Goal: Task Accomplishment & Management: Manage account settings

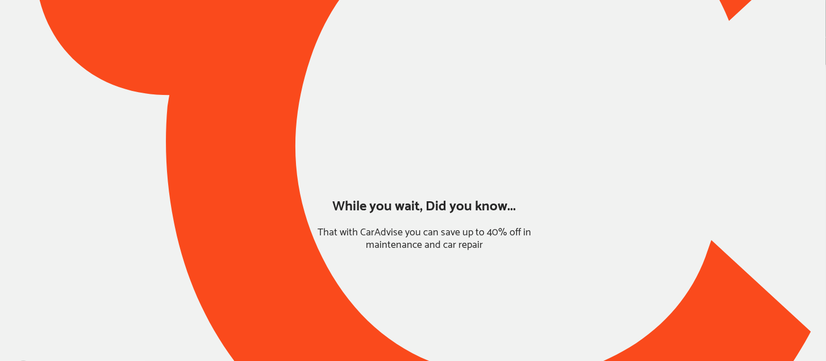
type input "*******"
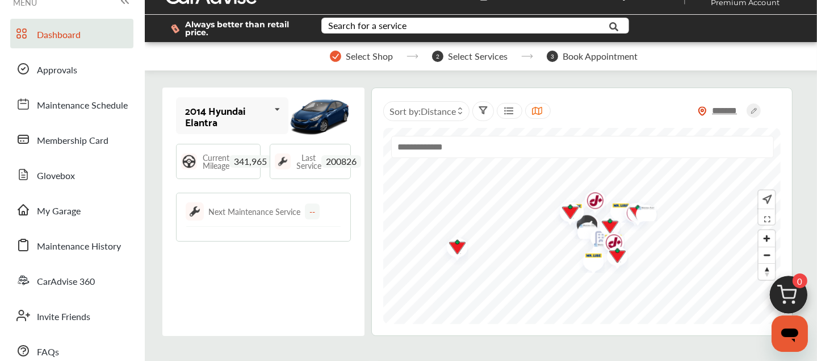
scroll to position [32, 0]
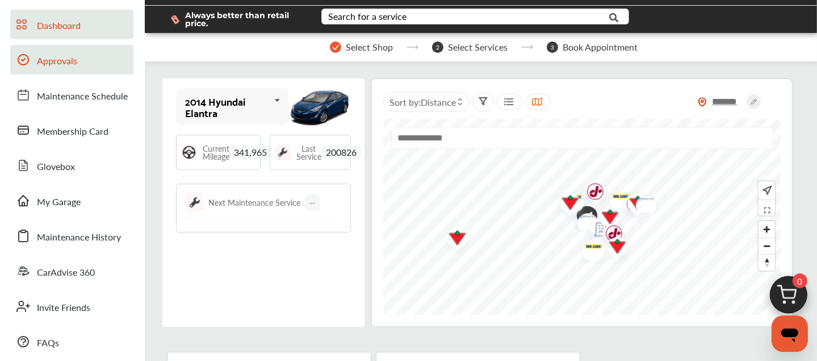
click at [60, 60] on span "Approvals" at bounding box center [57, 61] width 40 height 15
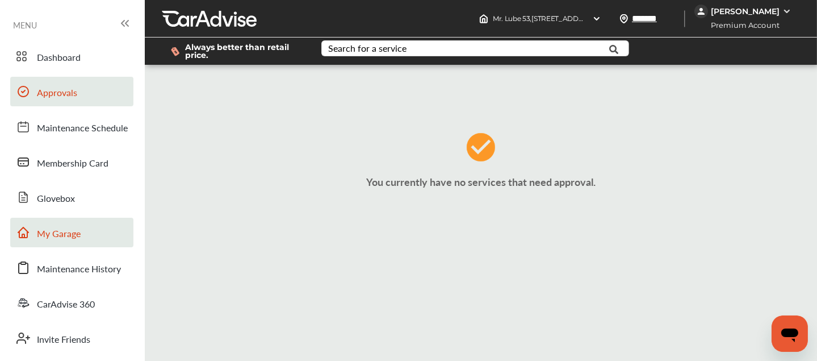
click at [59, 230] on span "My Garage" at bounding box center [59, 234] width 44 height 15
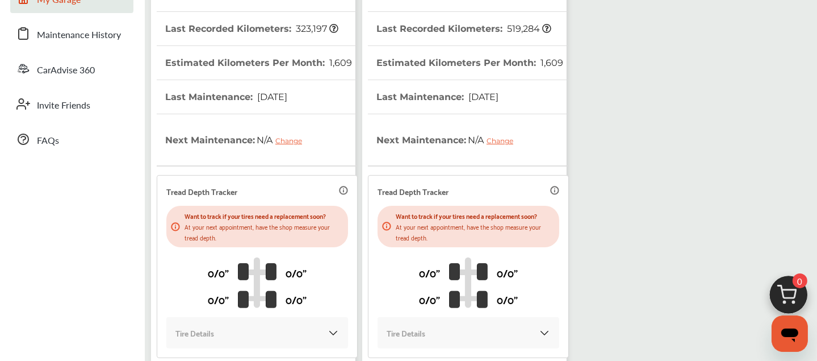
scroll to position [347, 0]
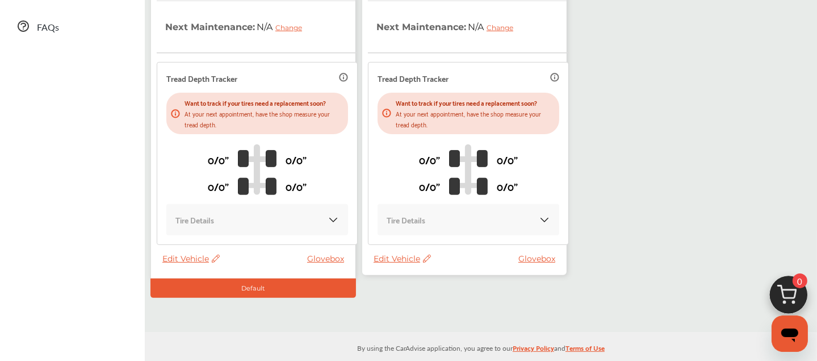
drag, startPoint x: 441, startPoint y: 180, endPoint x: 700, endPoint y: 52, distance: 288.8
click at [700, 52] on div "My Garage Add Vehicle 2014 Hyundai Elantra VIN : [US_VEHICLE_IDENTIFICATION_NUM…" at bounding box center [481, 11] width 667 height 571
click at [389, 253] on span "Edit Vehicle" at bounding box center [402, 258] width 57 height 10
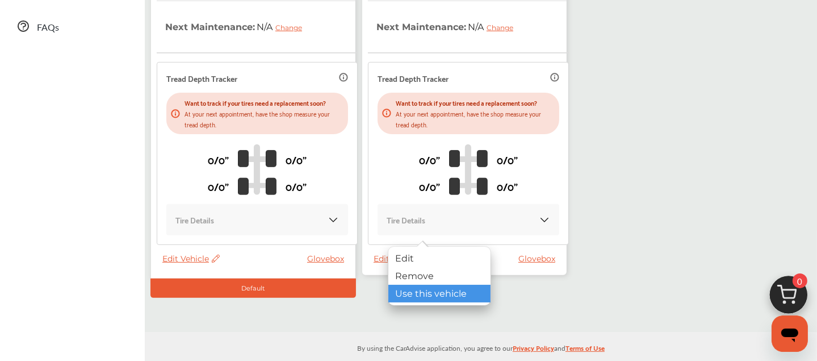
click at [416, 290] on div "Use this vehicle" at bounding box center [440, 294] width 102 height 18
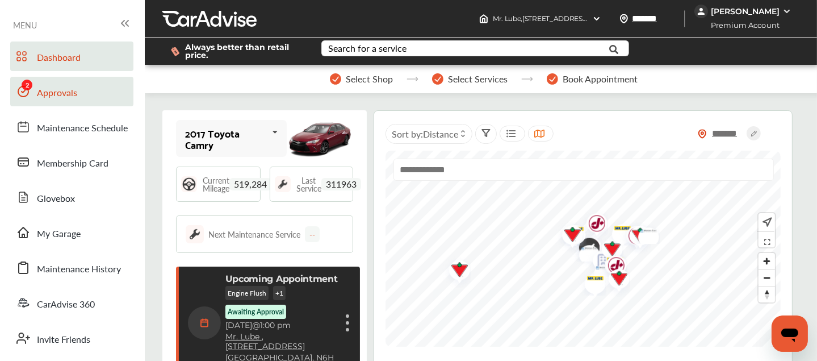
click at [52, 92] on span "Approvals" at bounding box center [57, 93] width 40 height 15
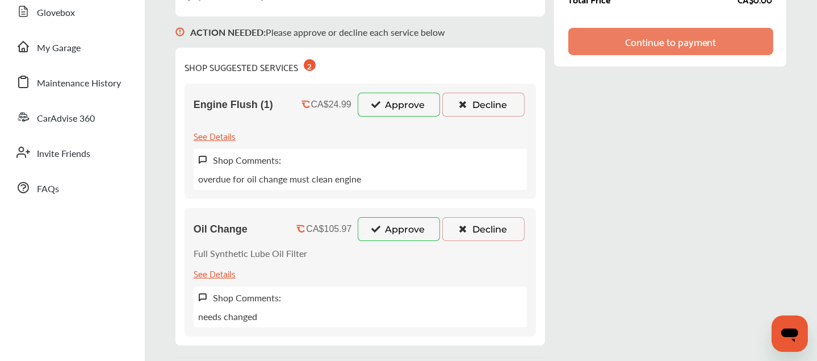
scroll to position [186, 0]
click at [386, 105] on button "Approve" at bounding box center [399, 104] width 82 height 24
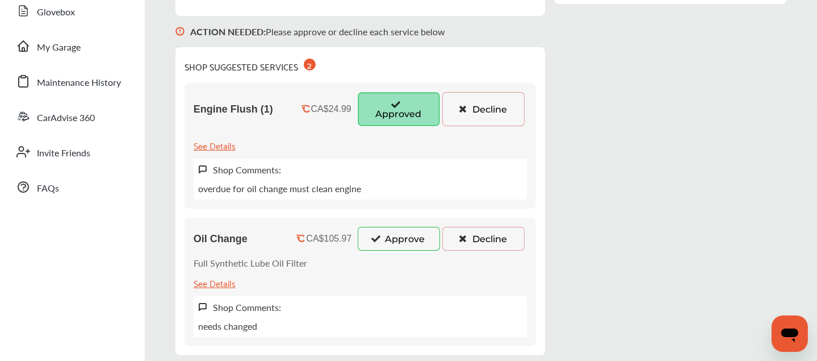
click at [403, 244] on button "Approve" at bounding box center [399, 239] width 82 height 24
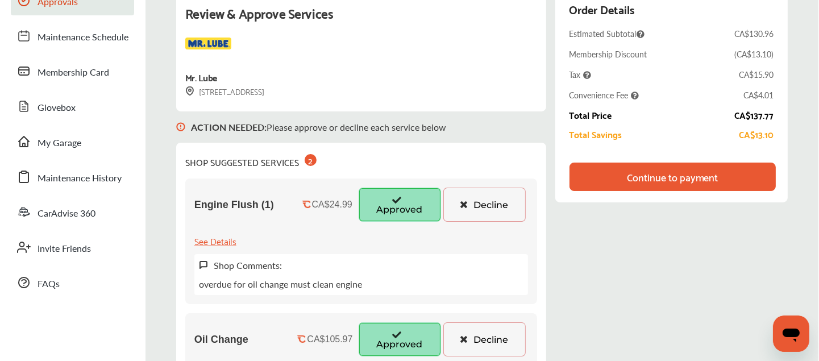
scroll to position [70, 0]
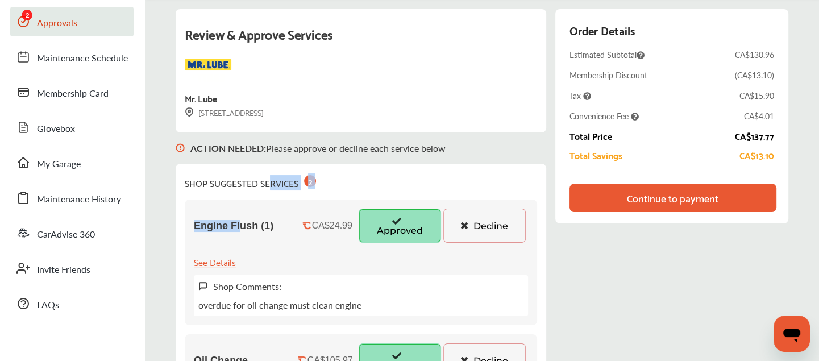
drag, startPoint x: 239, startPoint y: 206, endPoint x: 272, endPoint y: 177, distance: 44.7
click at [272, 177] on div "SHOP SUGGESTED SERVICES 2 Engine Flush (1) CA$24.99 Approved Decline See Detail…" at bounding box center [361, 323] width 370 height 318
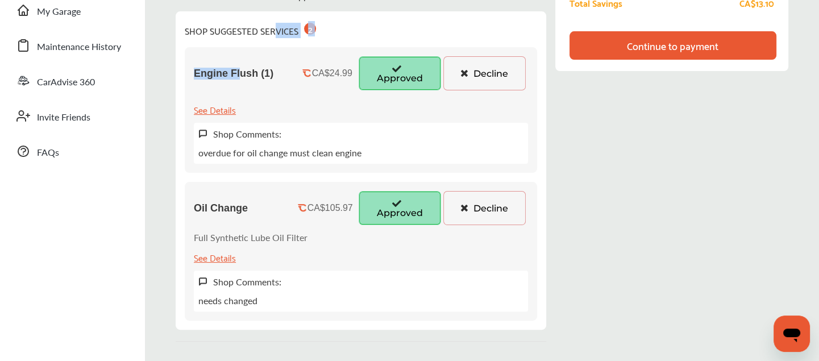
scroll to position [282, 0]
